Goal: Task Accomplishment & Management: Manage account settings

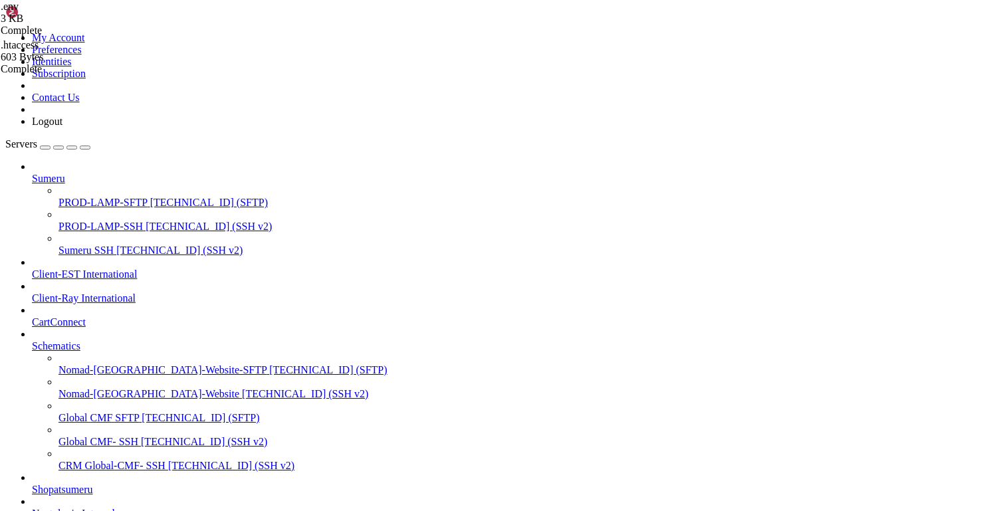
scroll to position [1127, 0]
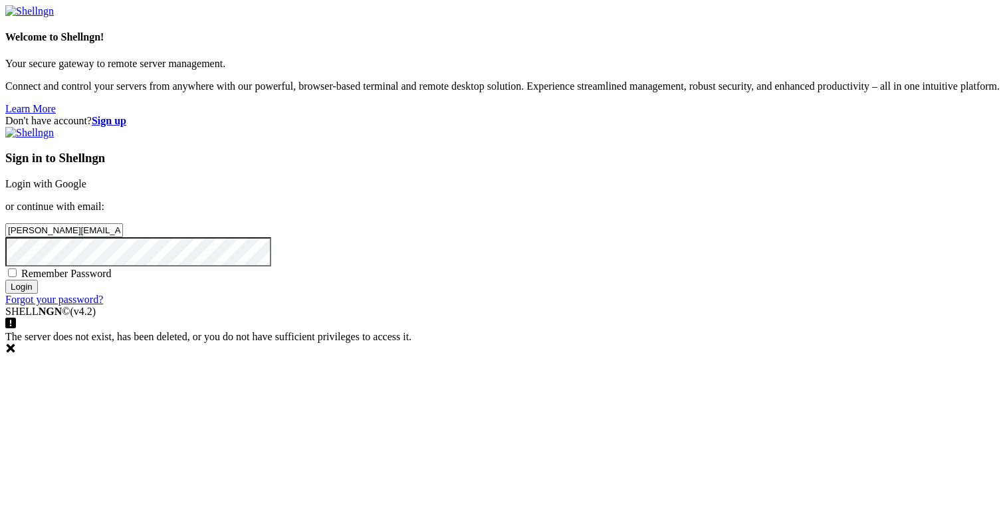
click at [38, 294] on input "Login" at bounding box center [21, 287] width 33 height 14
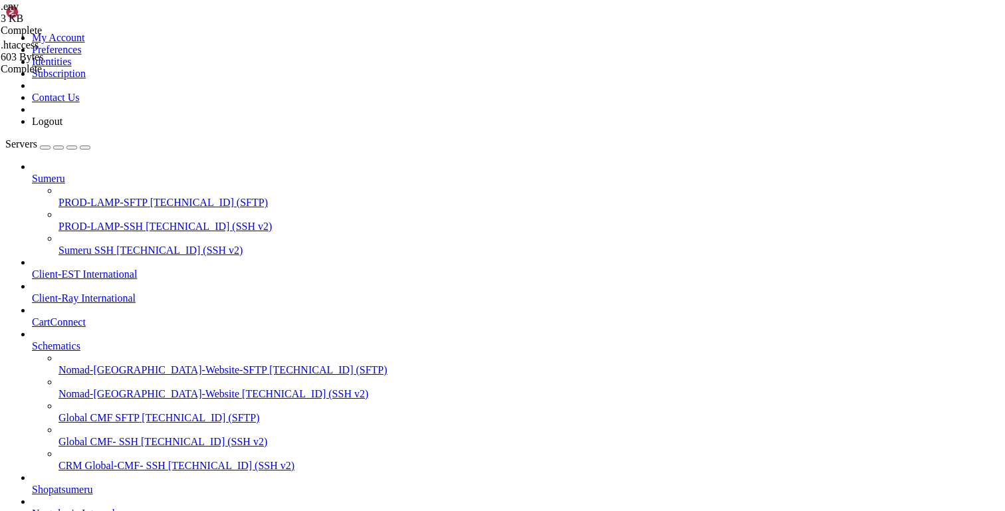
scroll to position [272, 0]
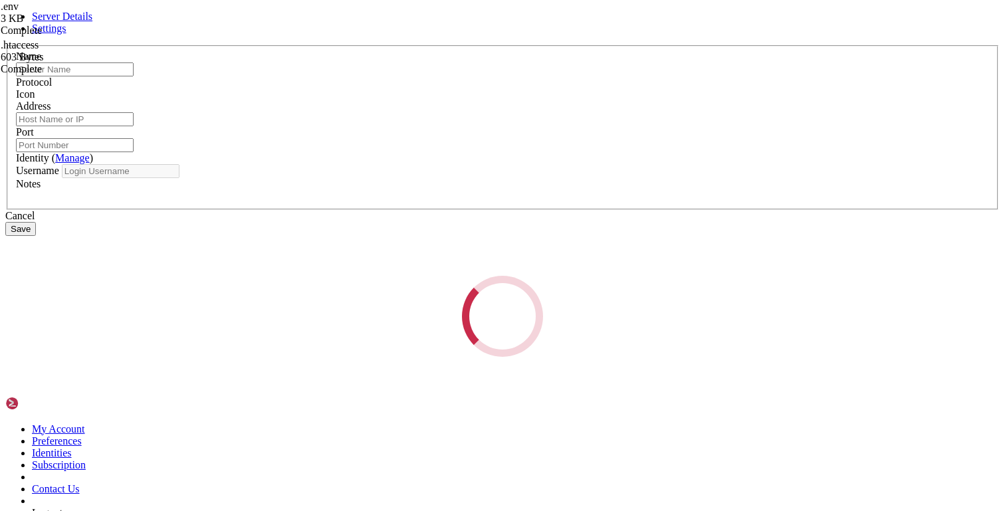
type input "mubadala-lightsail"
type input "[TECHNICAL_ID]"
type input "22"
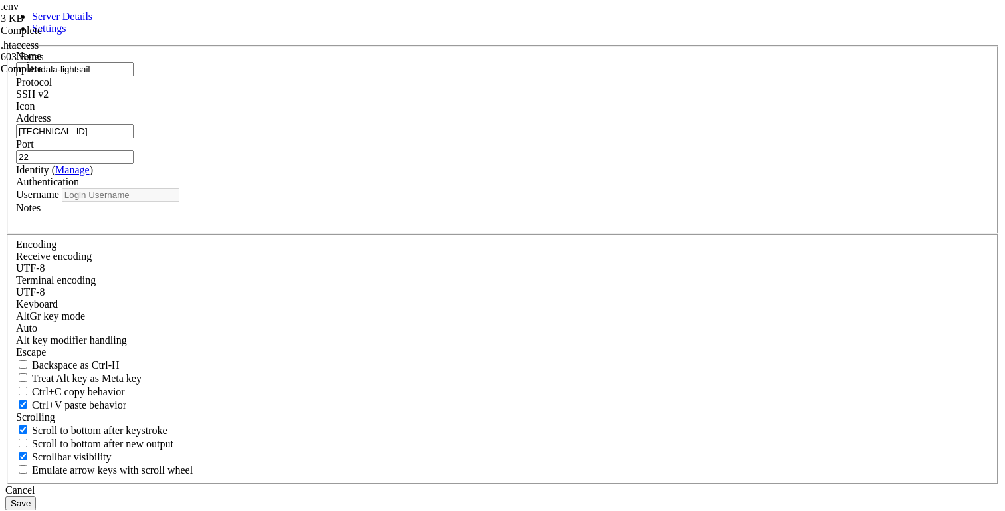
type input "ubuntu"
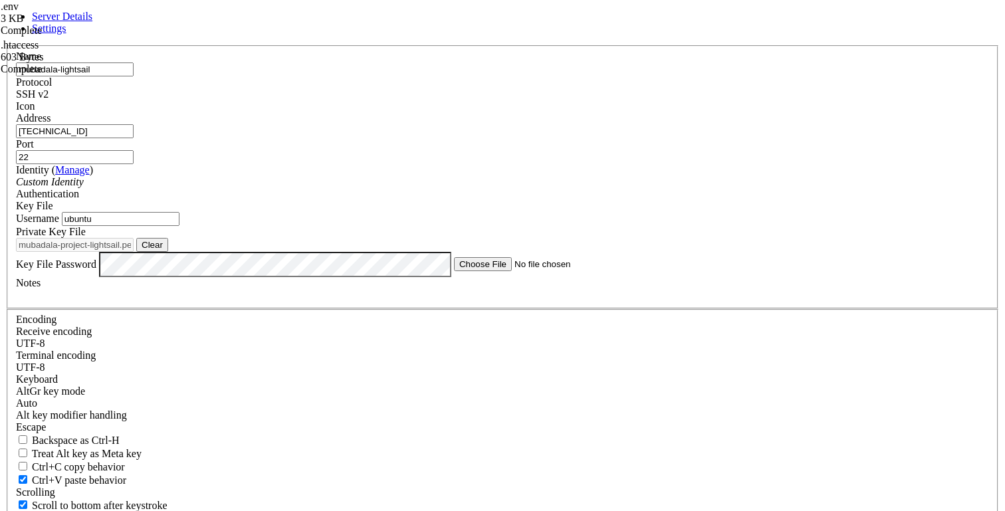
click at [584, 200] on div "Key File" at bounding box center [502, 206] width 973 height 12
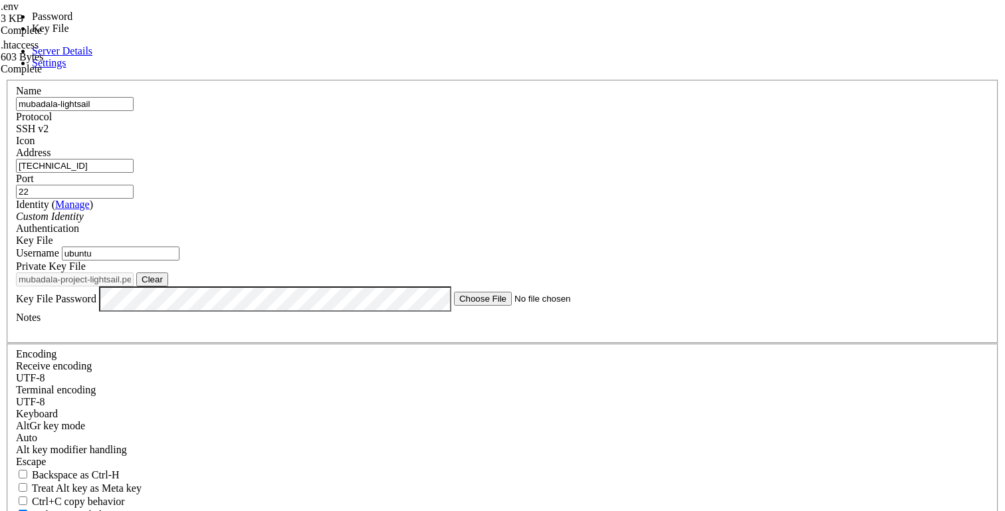
click at [66, 57] on span "Settings" at bounding box center [49, 62] width 35 height 11
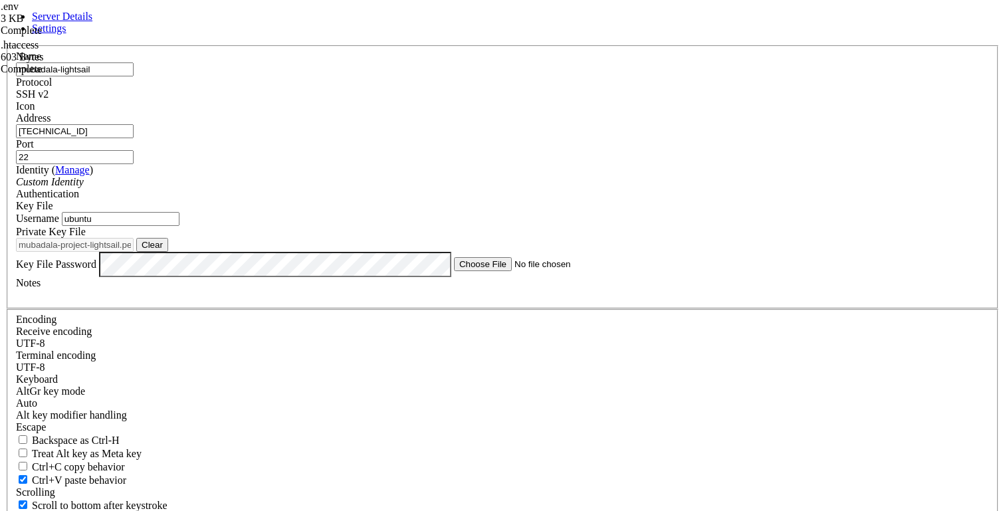
scroll to position [144, 0]
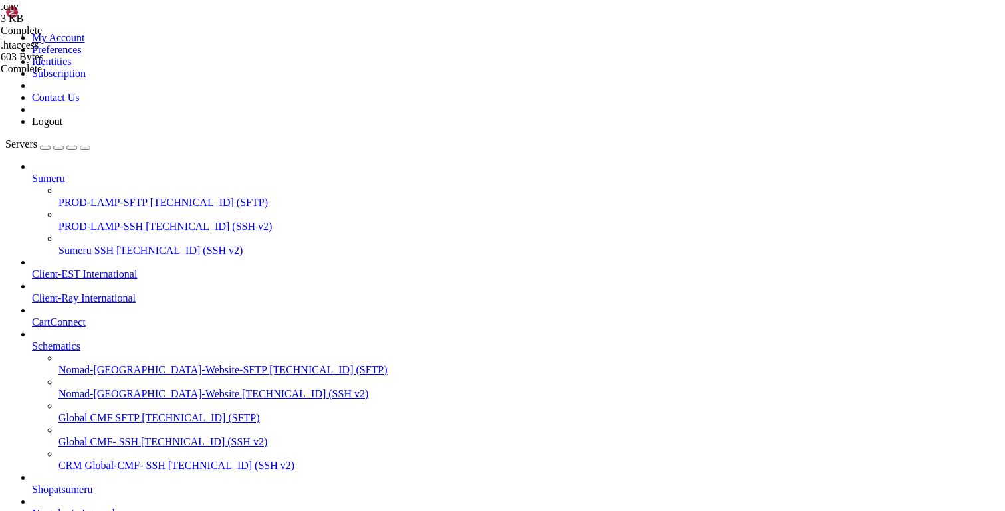
click at [58, 147] on div "button" at bounding box center [58, 147] width 0 height 0
click at [124, 138] on div "Servers Sumeru PROD-LAMP-SFTP [TECHNICAL_ID] (SFTP) PROD-LAMP-SSH [TECHNICAL_ID…" at bounding box center [502, 412] width 994 height 548
click at [5, 32] on icon at bounding box center [5, 32] width 0 height 0
click at [72, 67] on link "Identities" at bounding box center [52, 61] width 40 height 11
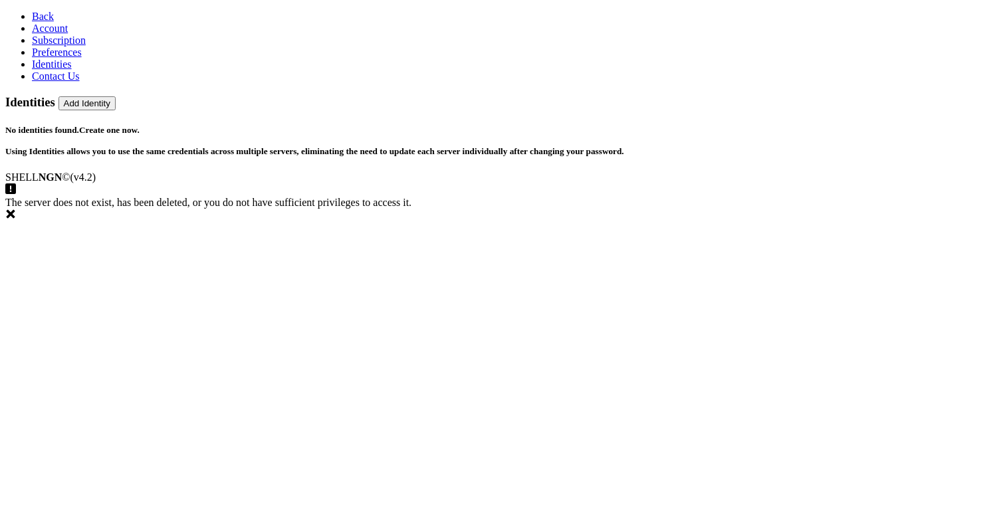
click at [74, 58] on span "Preferences" at bounding box center [57, 52] width 50 height 11
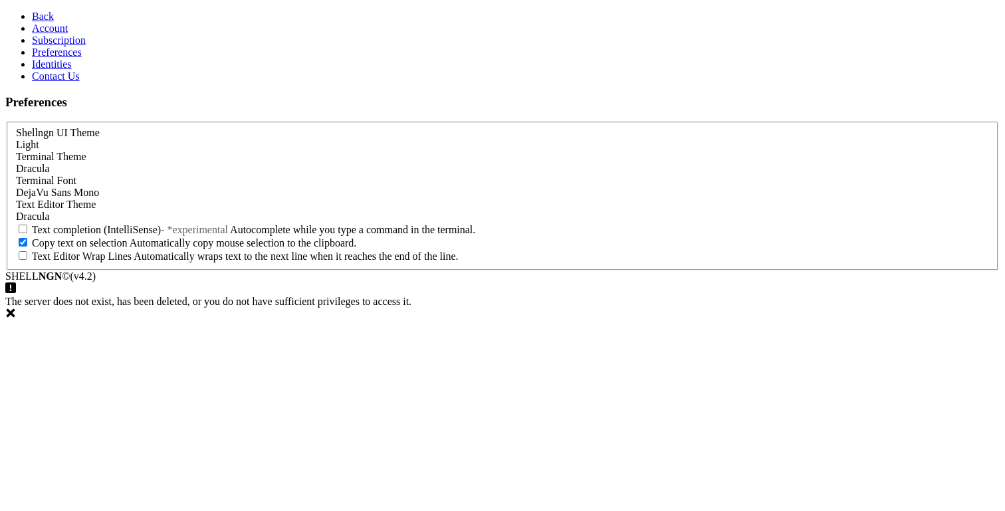
click at [58, 46] on span "Subscription" at bounding box center [59, 40] width 54 height 11
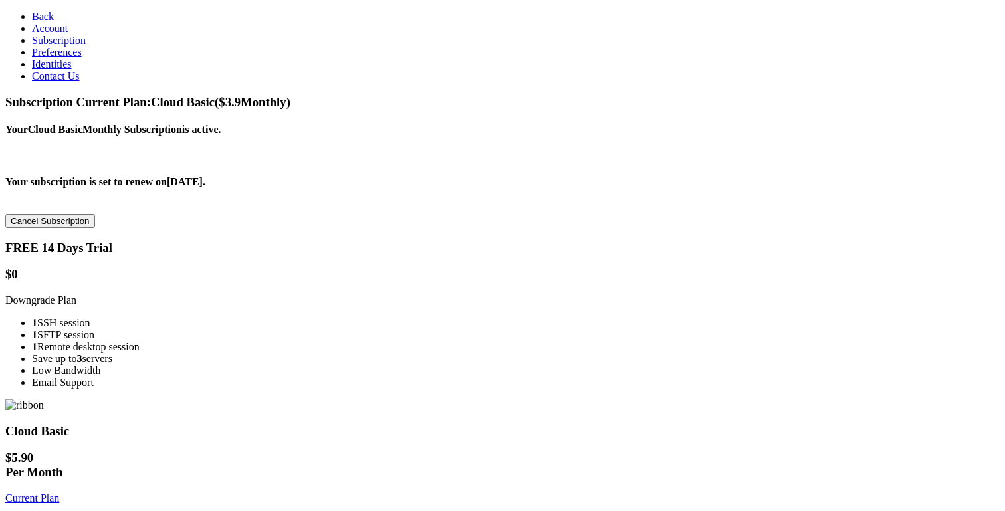
click at [60, 34] on link "Account" at bounding box center [50, 28] width 36 height 11
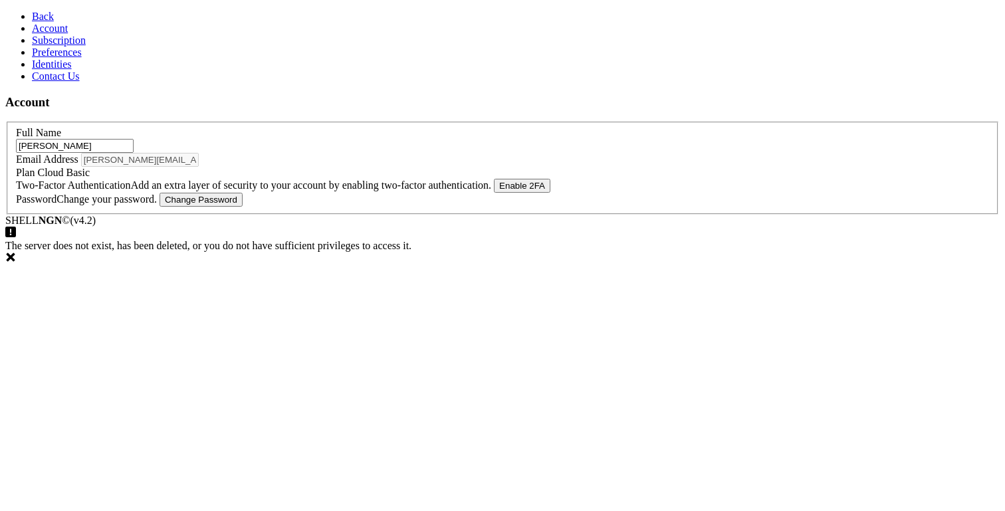
click at [56, 82] on span "Contact Us" at bounding box center [56, 75] width 48 height 11
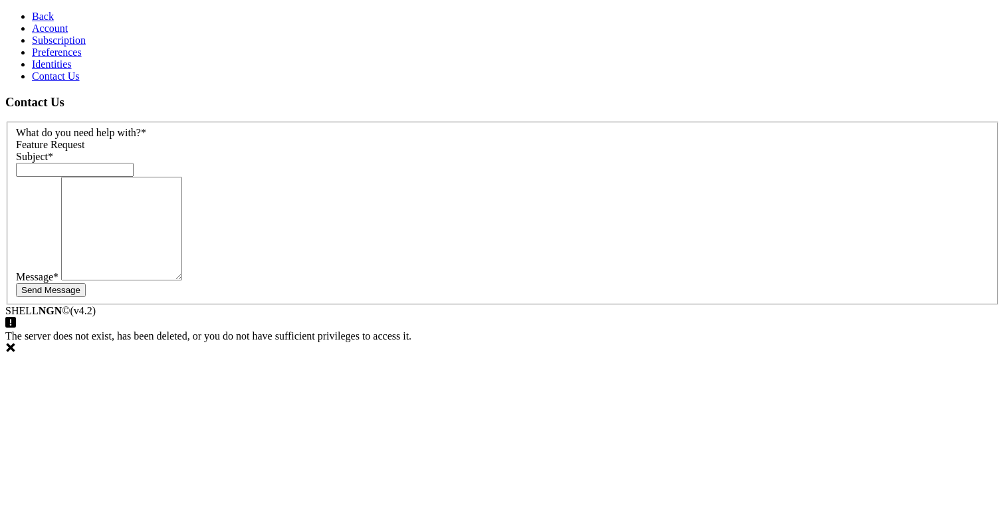
click at [45, 34] on span "Account" at bounding box center [50, 28] width 36 height 11
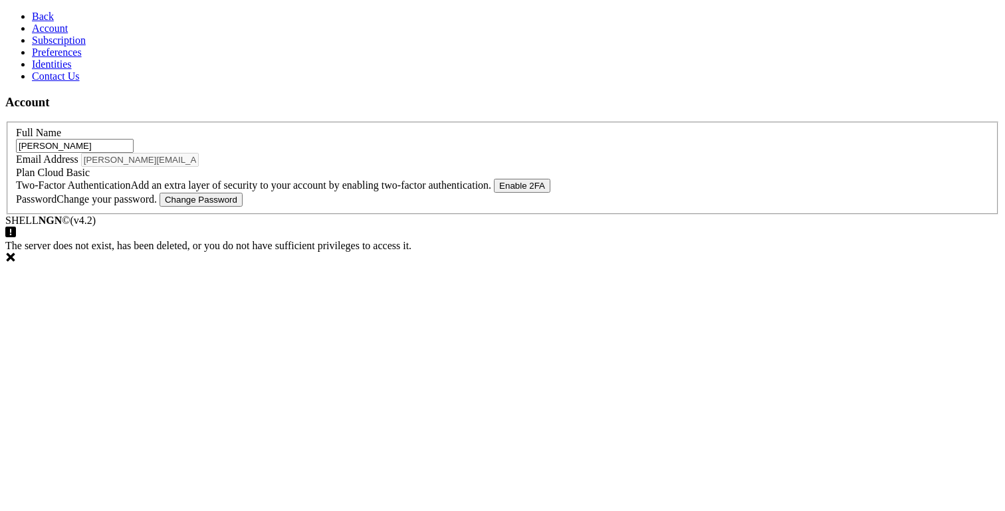
click at [53, 46] on span "Subscription" at bounding box center [59, 40] width 54 height 11
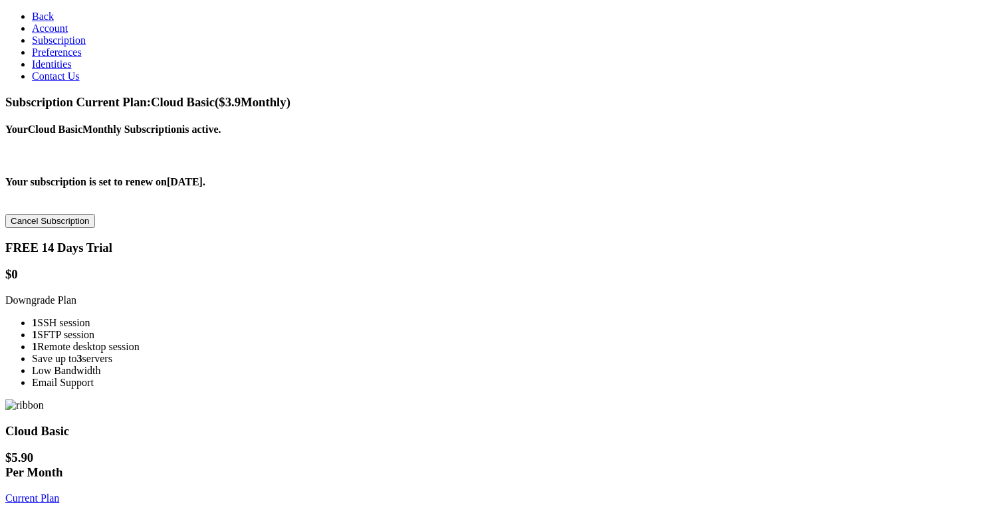
click at [32, 11] on span "Back" at bounding box center [43, 16] width 22 height 11
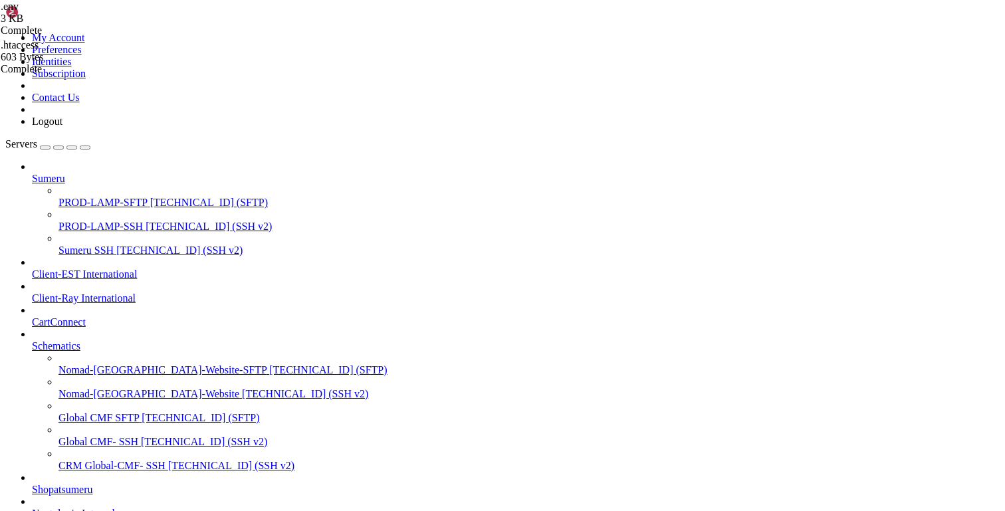
scroll to position [1127, 0]
